Goal: Information Seeking & Learning: Find specific fact

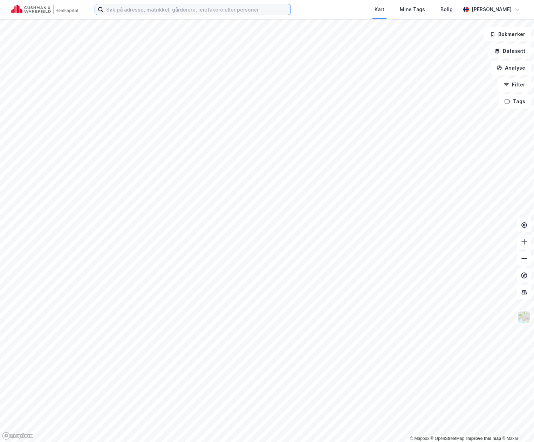
click at [182, 12] on input at bounding box center [196, 9] width 187 height 11
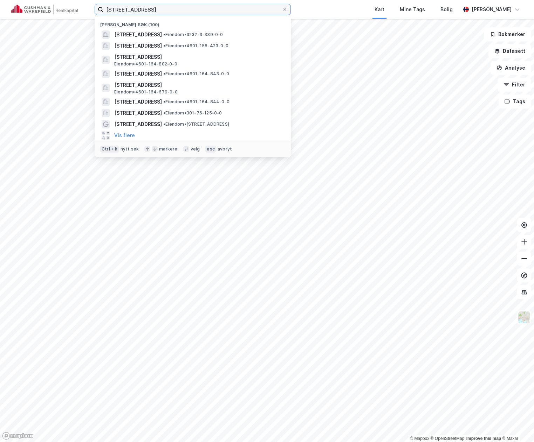
type input "[STREET_ADDRESS]"
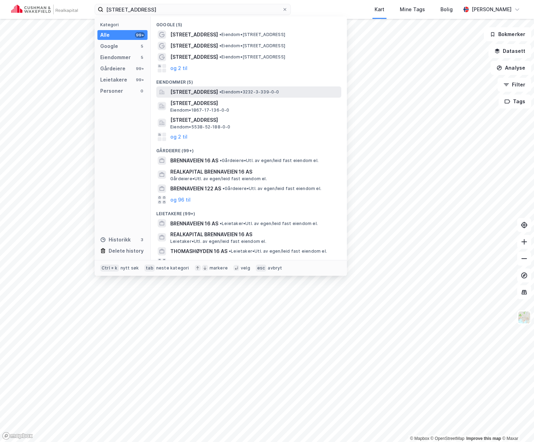
click at [216, 91] on span "[STREET_ADDRESS]" at bounding box center [194, 92] width 48 height 8
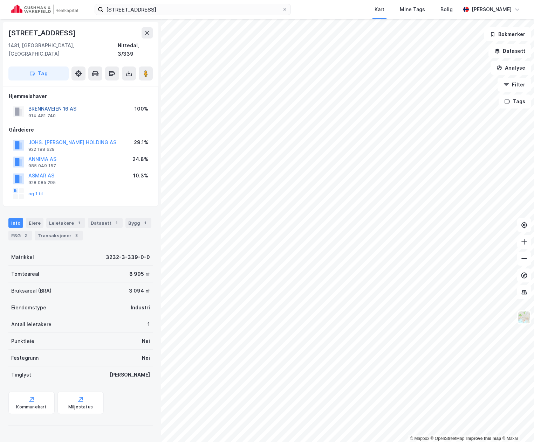
click at [0, 0] on button "BRENNAVEIEN 16 AS" at bounding box center [0, 0] width 0 height 0
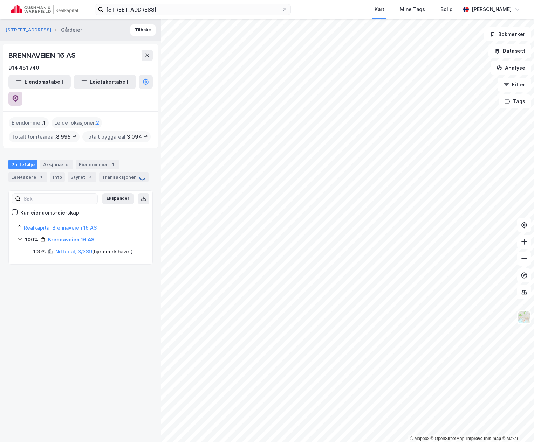
click at [19, 95] on icon at bounding box center [16, 98] width 6 height 7
